Goal: Task Accomplishment & Management: Understand process/instructions

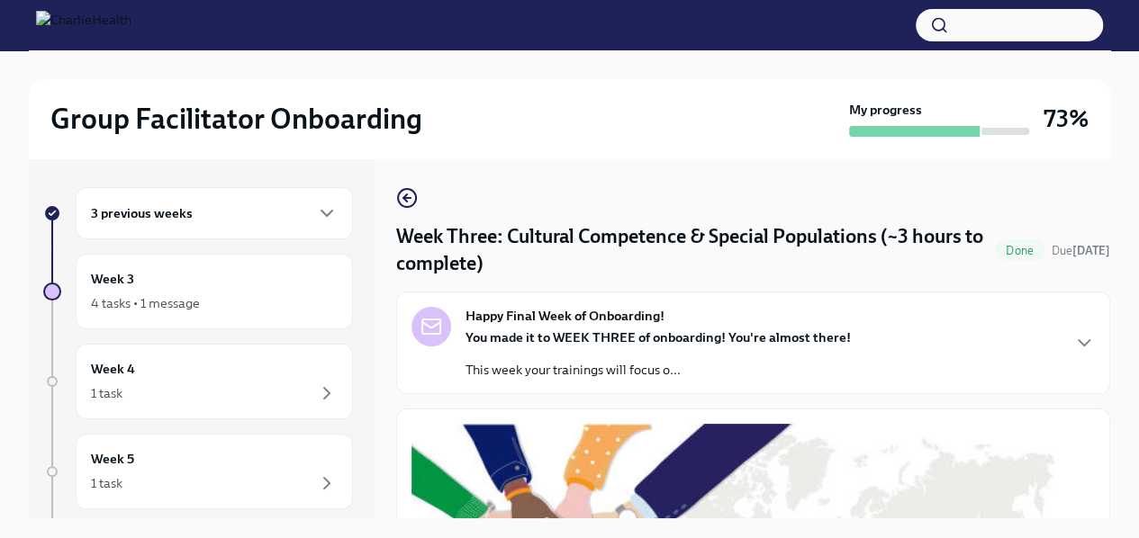
scroll to position [31, 0]
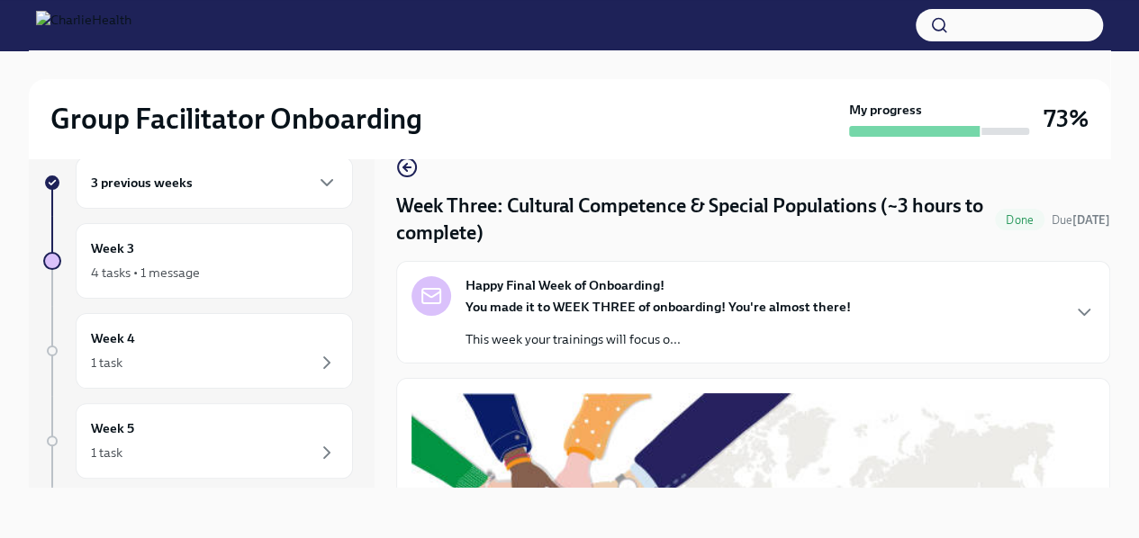
click at [806, 401] on button "Zoom image" at bounding box center [752, 533] width 683 height 280
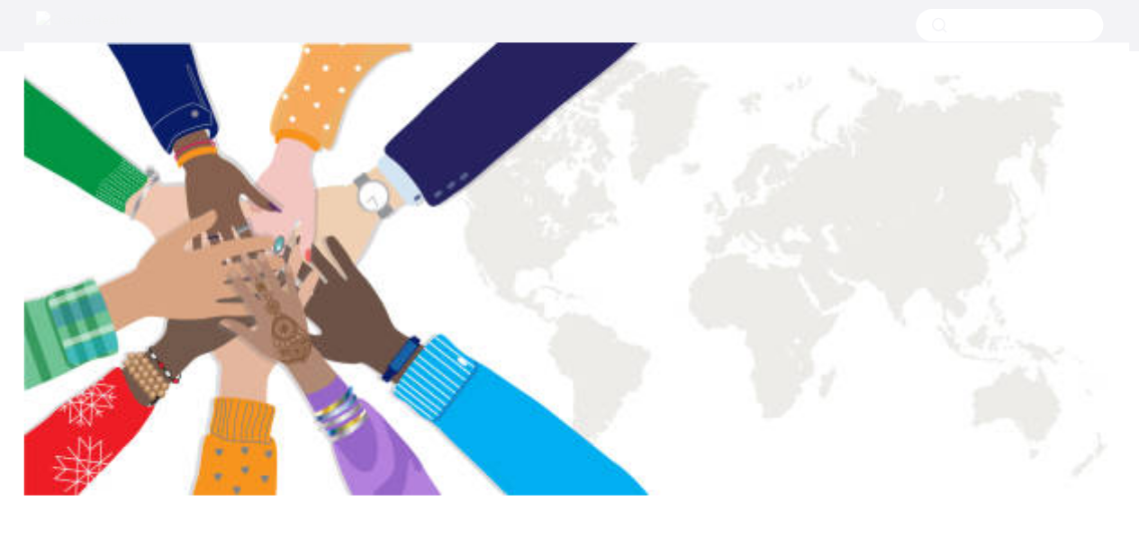
click at [806, 401] on button "Unzoom image" at bounding box center [569, 269] width 1139 height 538
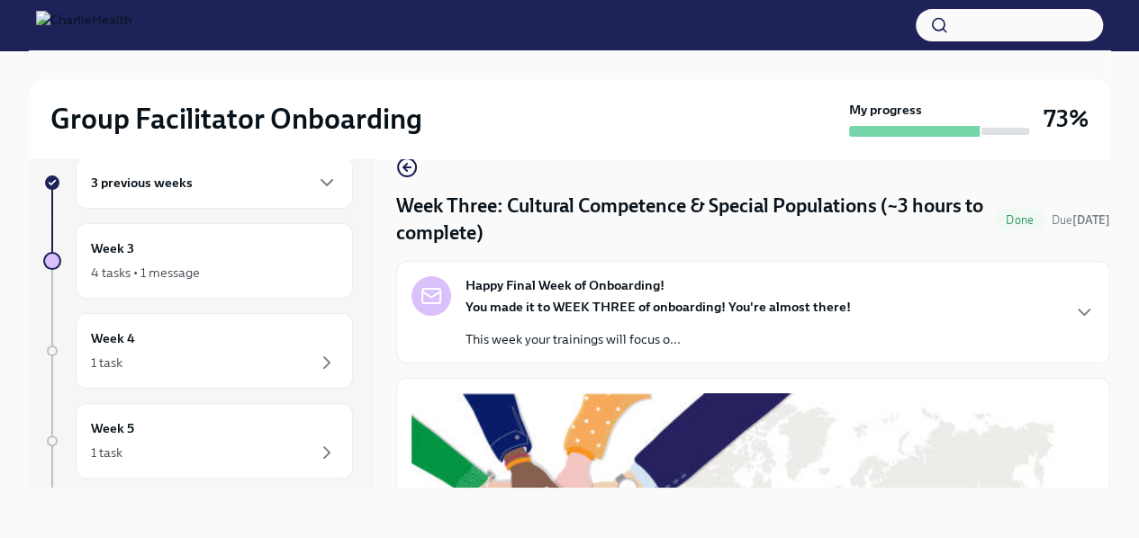
click at [1113, 449] on div "Group Facilitator Onboarding My progress 73% 3 previous weeks Week 3 4 tasks • …" at bounding box center [569, 279] width 1139 height 519
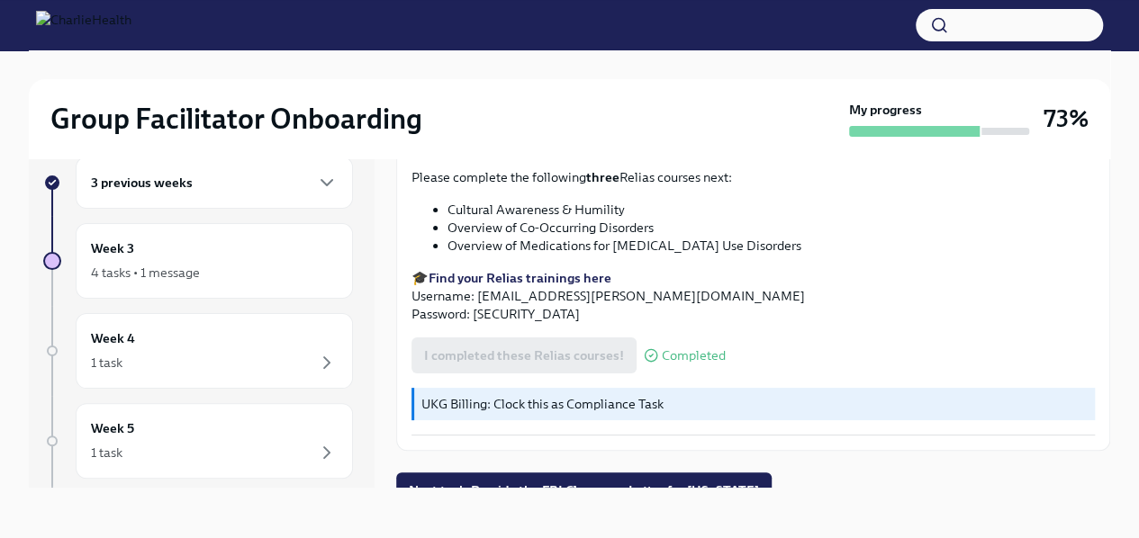
scroll to position [1383, 0]
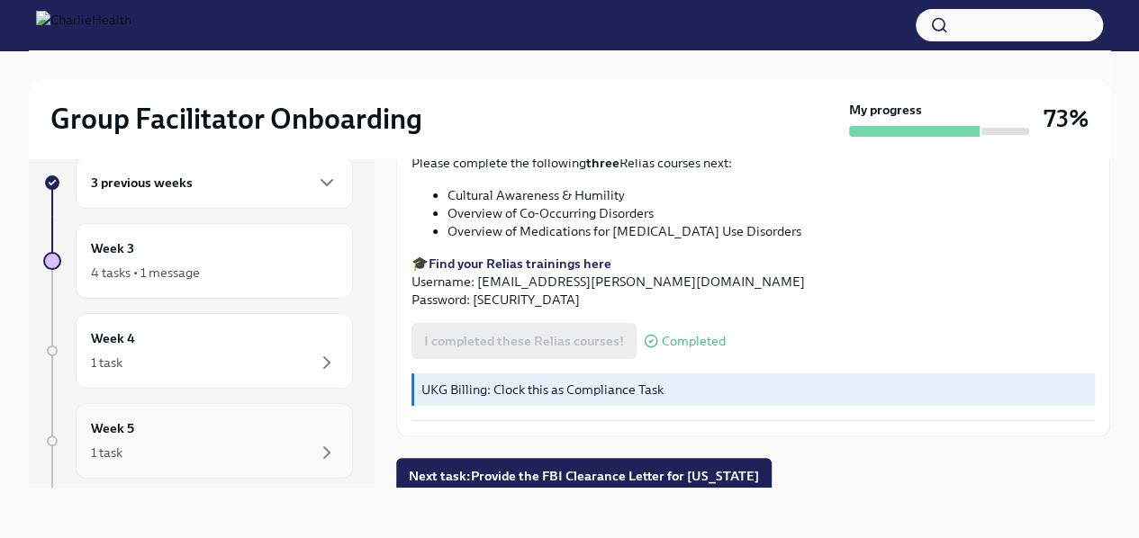
click at [267, 442] on div "1 task" at bounding box center [214, 453] width 247 height 22
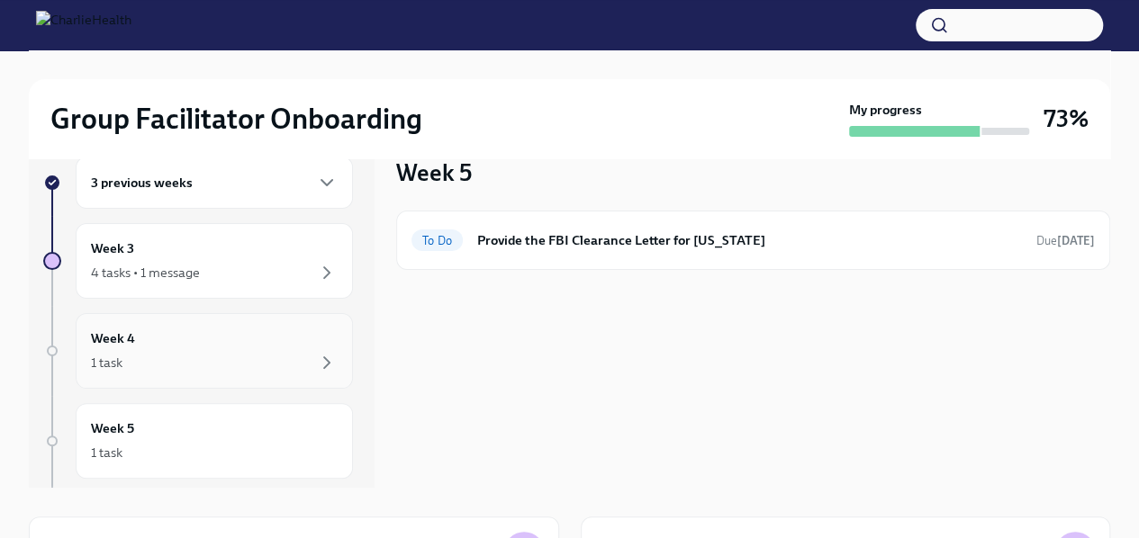
click at [222, 354] on div "1 task" at bounding box center [214, 363] width 247 height 22
click at [219, 353] on div "1 task" at bounding box center [214, 363] width 247 height 22
click at [153, 446] on div "1 task" at bounding box center [214, 453] width 247 height 22
click at [196, 249] on div "Week 3 4 tasks • 1 message" at bounding box center [214, 261] width 247 height 45
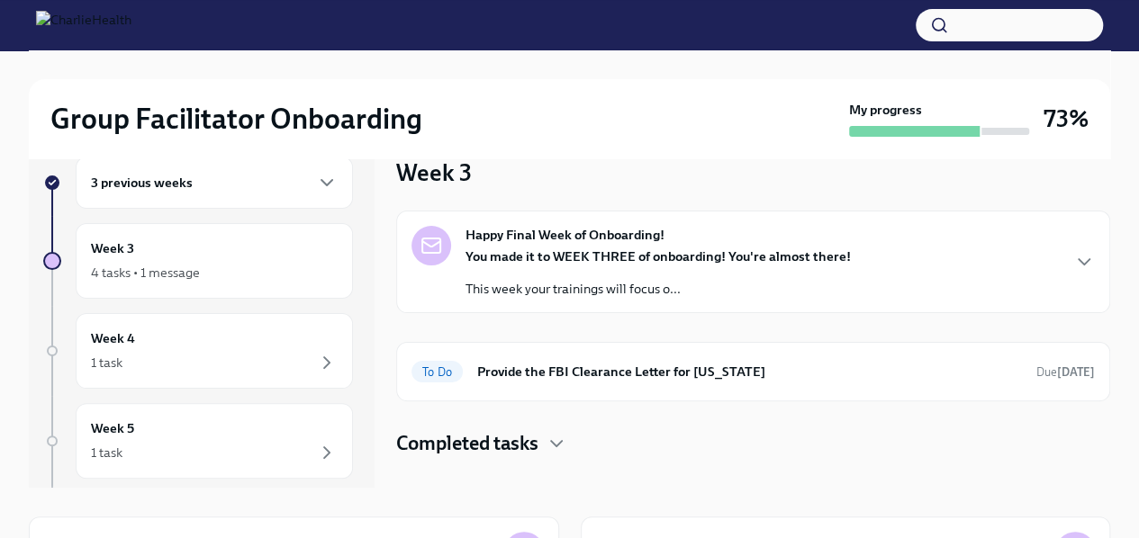
click at [557, 244] on div "Happy Final Week of Onboarding! You made it to WEEK THREE of onboarding! You're…" at bounding box center [657, 262] width 385 height 72
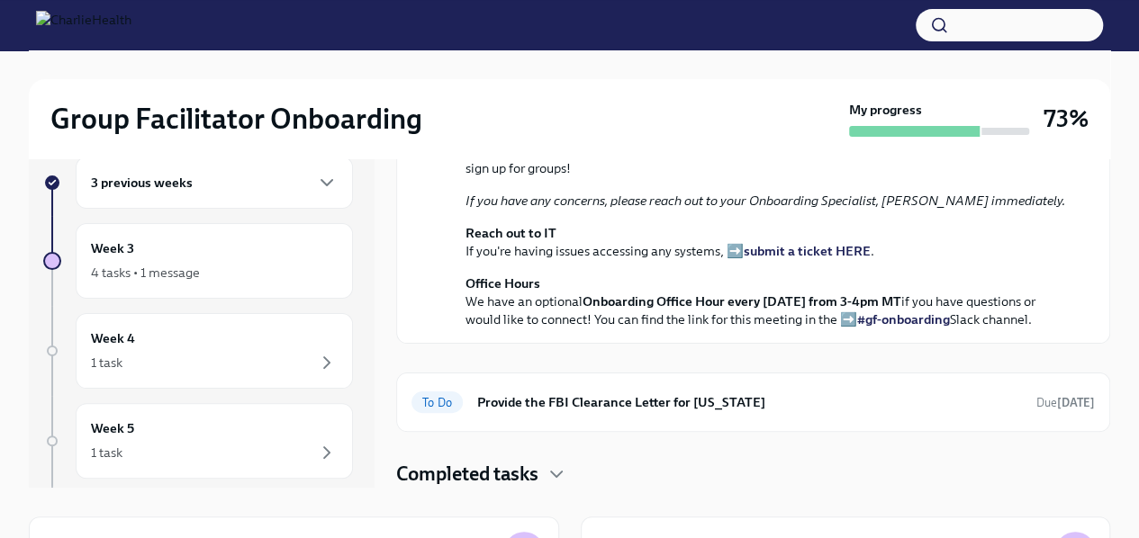
scroll to position [643, 0]
click at [558, 476] on icon "button" at bounding box center [556, 474] width 11 height 5
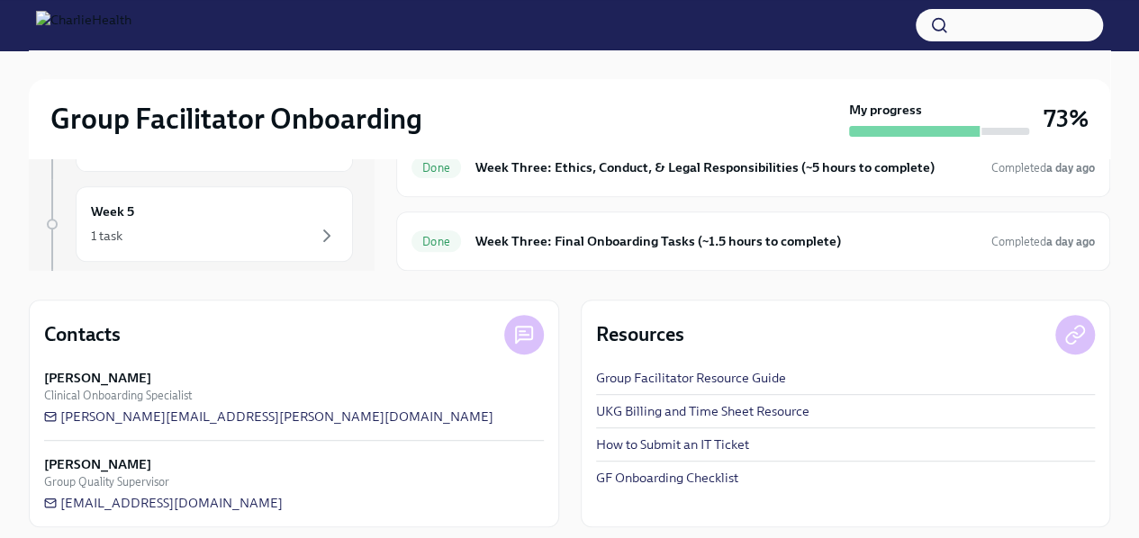
scroll to position [258, 0]
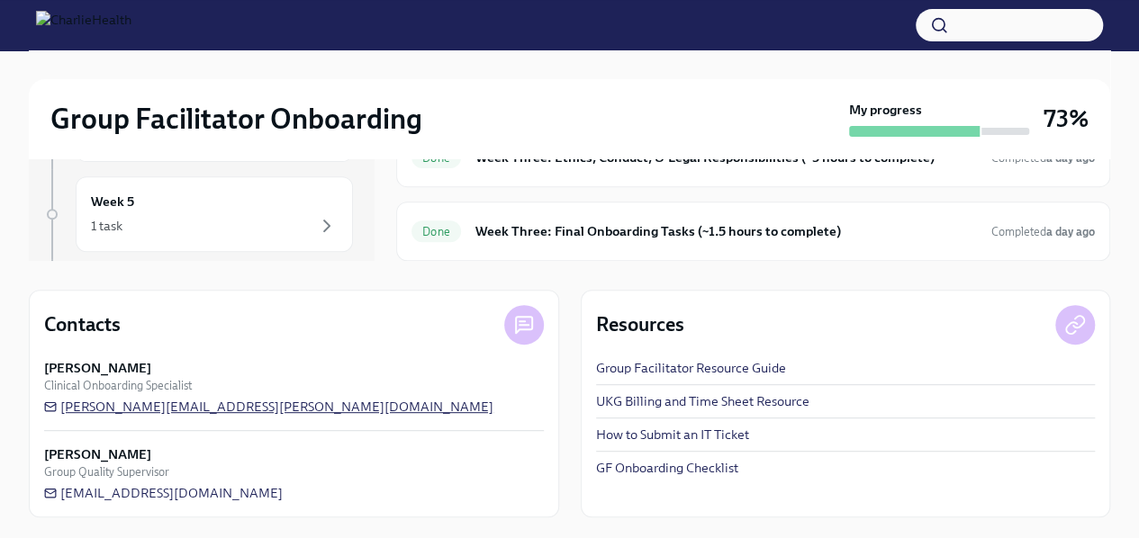
click at [243, 405] on span "[PERSON_NAME][EMAIL_ADDRESS][PERSON_NAME][DOMAIN_NAME]" at bounding box center [268, 407] width 449 height 18
drag, startPoint x: 268, startPoint y: 408, endPoint x: 77, endPoint y: 406, distance: 191.8
click at [77, 406] on div "[PERSON_NAME] Clinical Onboarding Specialist [PERSON_NAME][EMAIL_ADDRESS][PERSO…" at bounding box center [294, 387] width 500 height 57
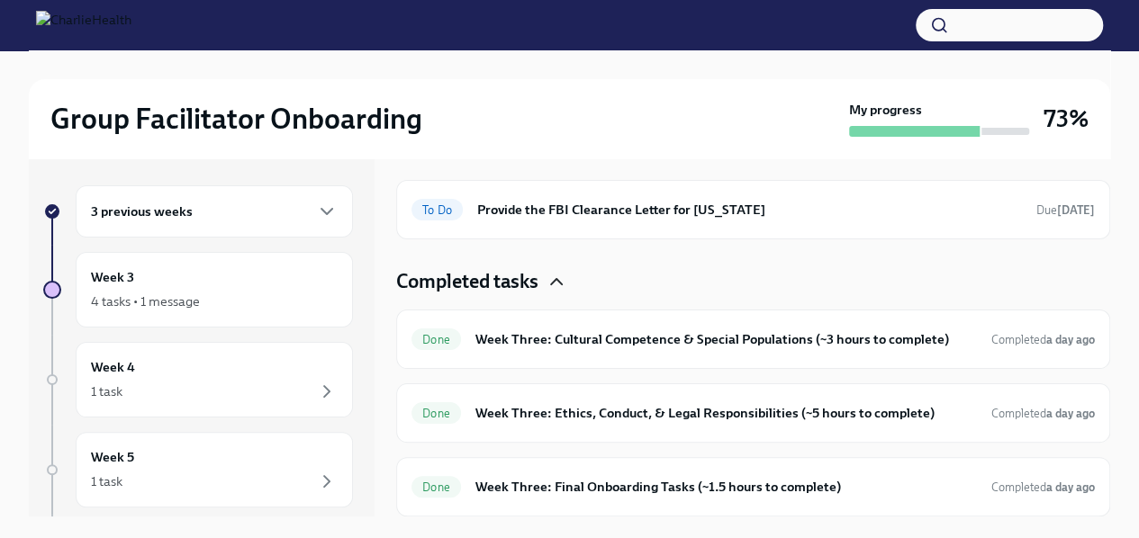
scroll to position [863, 0]
click at [827, 487] on h6 "Week Three: Final Onboarding Tasks (~1.5 hours to complete)" at bounding box center [726, 487] width 502 height 20
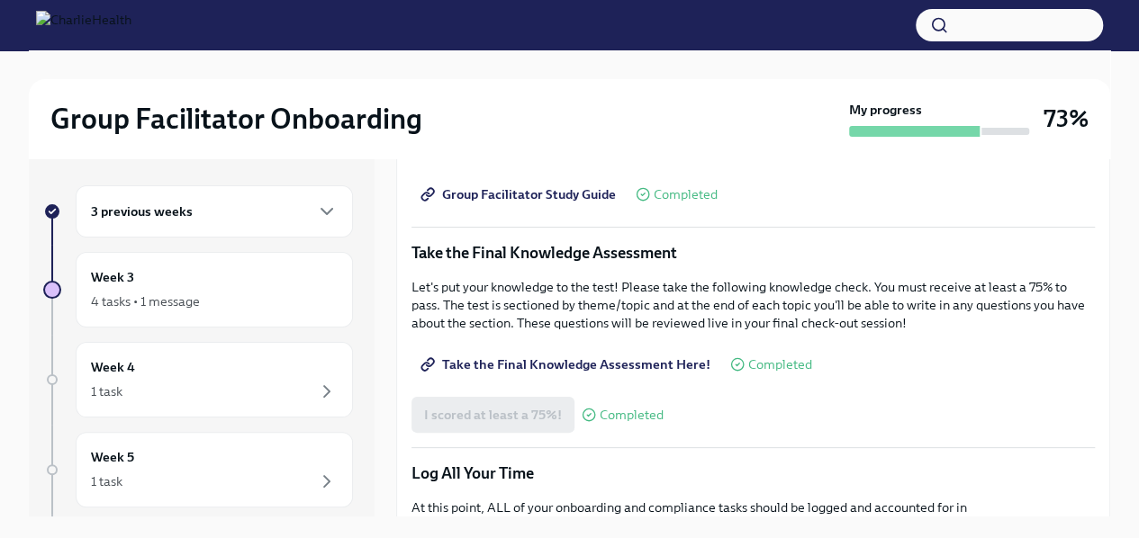
scroll to position [913, 0]
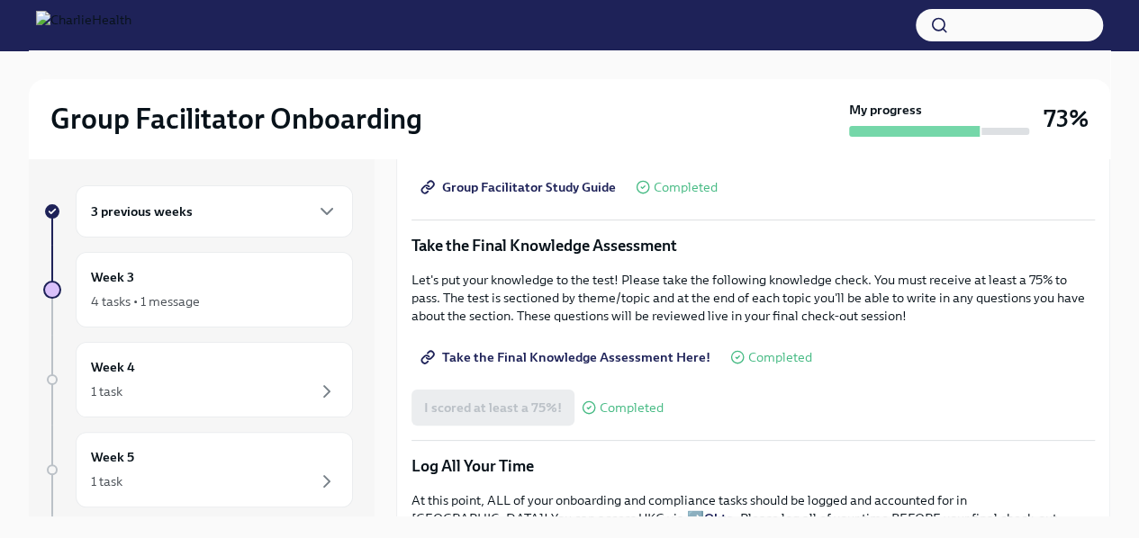
click at [612, 349] on span "Take the Final Knowledge Assessment Here!" at bounding box center [567, 357] width 286 height 18
